Goal: Transaction & Acquisition: Download file/media

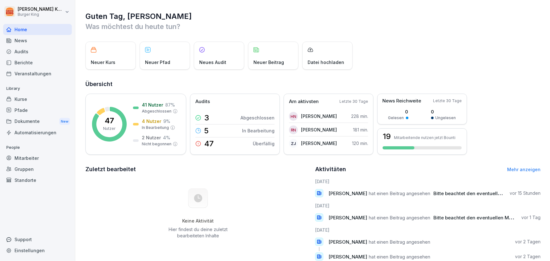
click at [34, 58] on div "Berichte" at bounding box center [37, 62] width 69 height 11
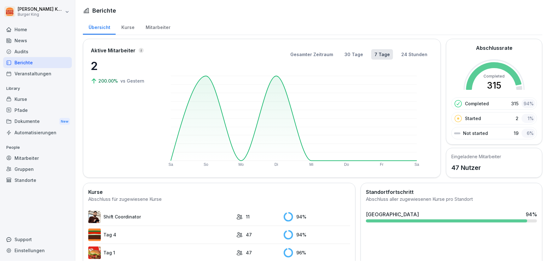
click at [28, 38] on div "News" at bounding box center [37, 40] width 69 height 11
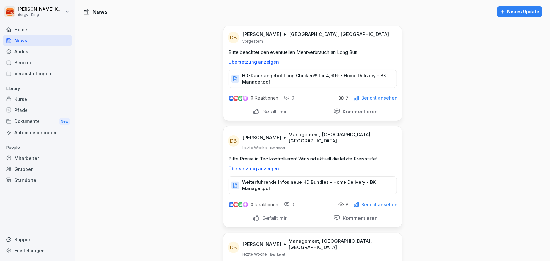
click at [14, 100] on div "Kurse" at bounding box center [37, 99] width 69 height 11
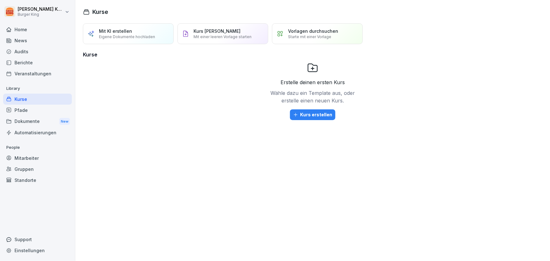
click at [19, 125] on div "Dokumente New" at bounding box center [37, 122] width 69 height 12
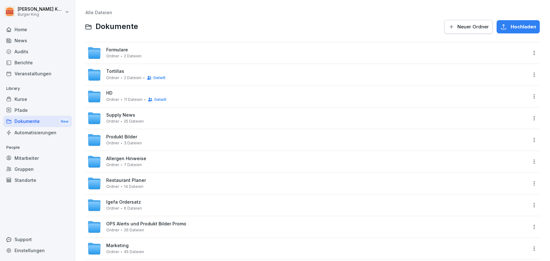
click at [175, 160] on div "Allergen Hinweise Ordner 7 Dateien" at bounding box center [307, 162] width 441 height 14
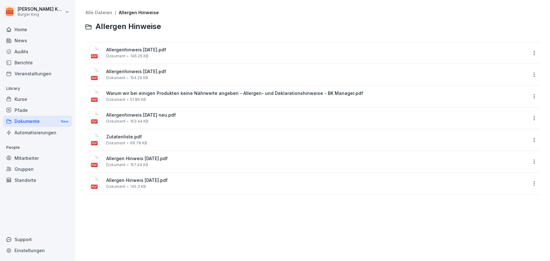
click at [28, 122] on div "Dokumente New" at bounding box center [37, 122] width 69 height 12
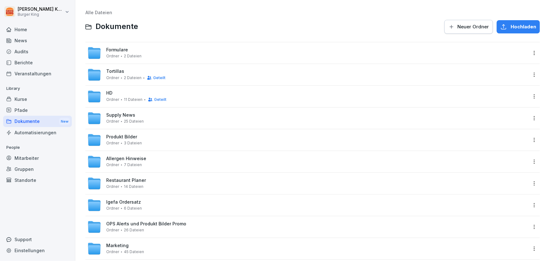
click at [231, 48] on div "Formulare Ordner 2 Dateien" at bounding box center [307, 53] width 441 height 14
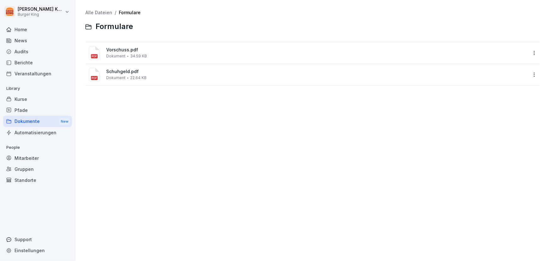
click at [119, 73] on span "Schuhgeld.pdf" at bounding box center [317, 71] width 422 height 5
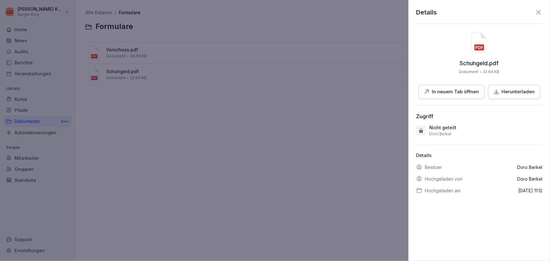
click at [506, 93] on p "Herunterladen" at bounding box center [518, 91] width 33 height 7
